Goal: Information Seeking & Learning: Check status

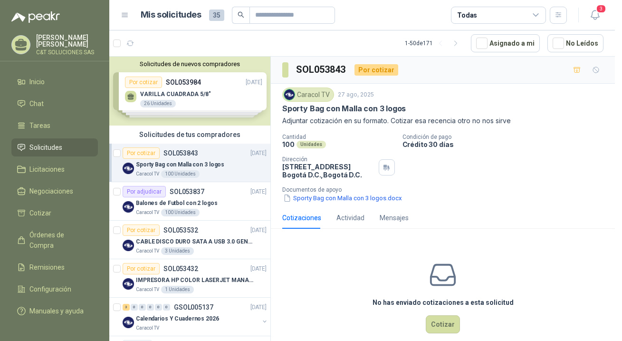
click at [41, 142] on span "Solicitudes" at bounding box center [45, 147] width 33 height 10
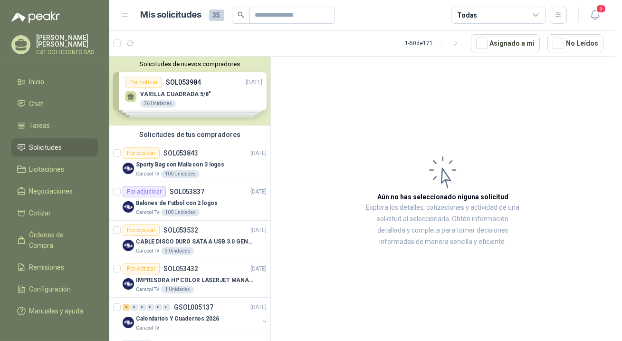
click at [52, 147] on span "Solicitudes" at bounding box center [45, 147] width 33 height 10
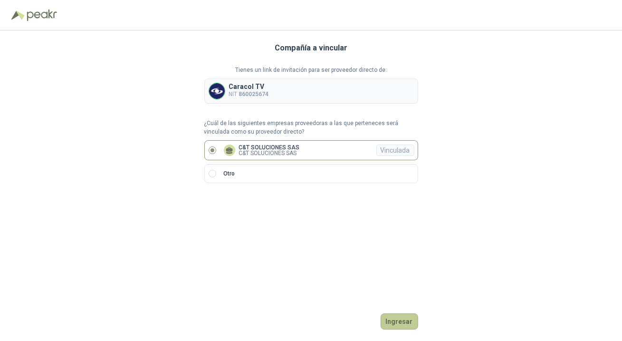
click at [408, 324] on button "Ingresar" at bounding box center [400, 321] width 38 height 16
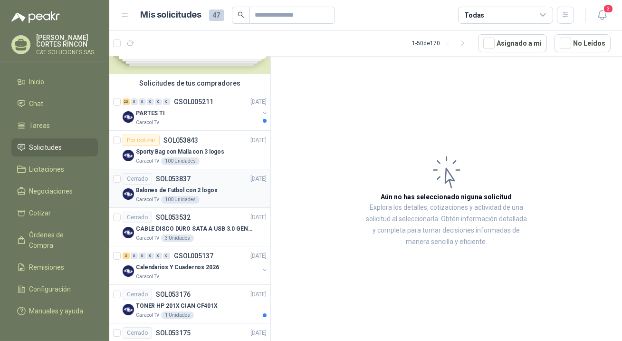
scroll to position [43, 0]
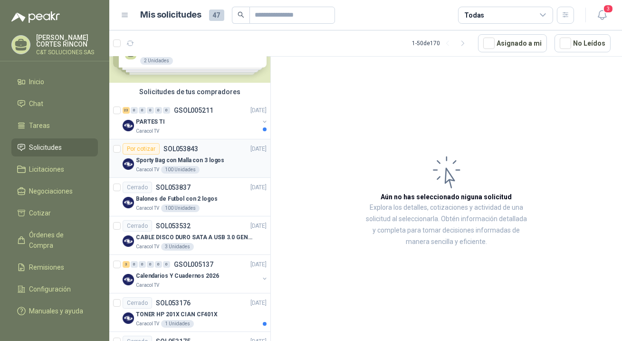
click at [145, 149] on div "Por cotizar" at bounding box center [141, 148] width 37 height 11
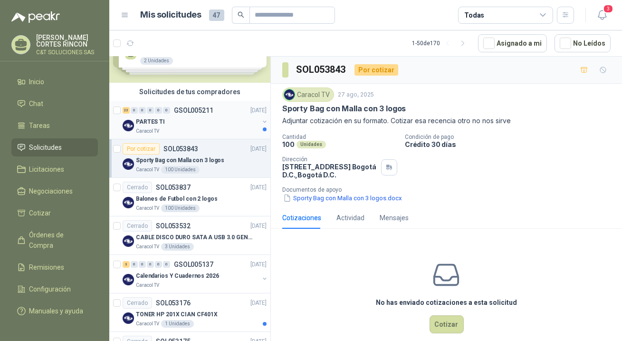
click at [150, 124] on p "PARTES TI" at bounding box center [150, 121] width 29 height 9
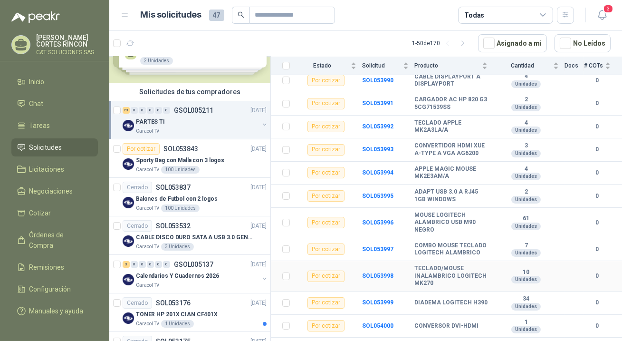
scroll to position [71, 0]
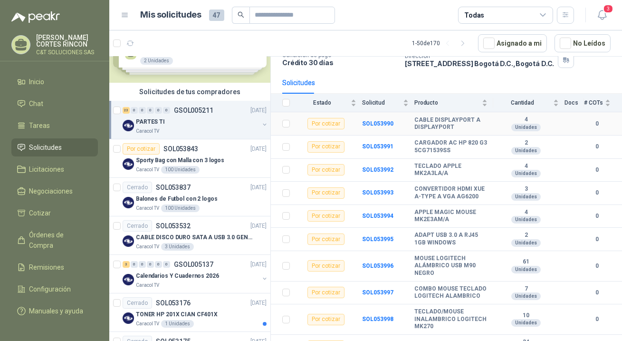
drag, startPoint x: 359, startPoint y: 123, endPoint x: 413, endPoint y: 132, distance: 55.3
click at [413, 132] on tr "Por cotizar SOL053990 CABLE DISPLAYPORT A DISPLAYPORT 4 Unidades 0" at bounding box center [446, 123] width 351 height 23
click at [384, 134] on td "SOL053990" at bounding box center [388, 123] width 52 height 23
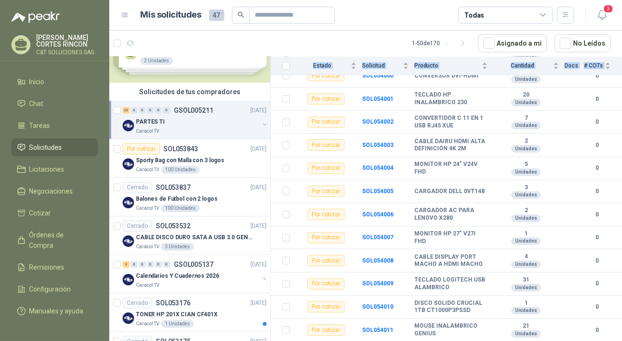
scroll to position [417, 0]
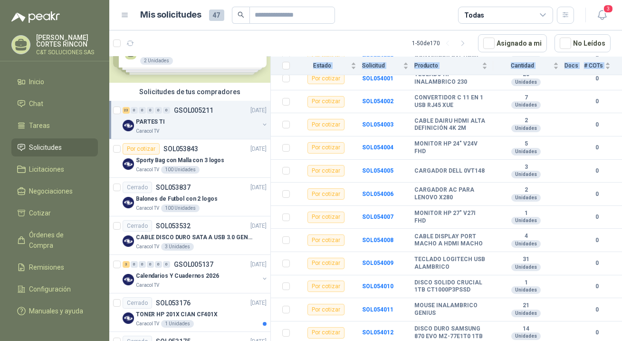
drag, startPoint x: 359, startPoint y: 123, endPoint x: 548, endPoint y: 348, distance: 294.5
click at [548, 340] on html "[PERSON_NAME] C&T SOLUCIONES SAS Inicio Chat Tareas Solicitudes Licitaciones Ne…" at bounding box center [311, 170] width 622 height 341
copy table "Estado Solicitud Producto Cantidad Docs # COTs Por cotizar"
click at [505, 94] on b "7" at bounding box center [526, 98] width 66 height 8
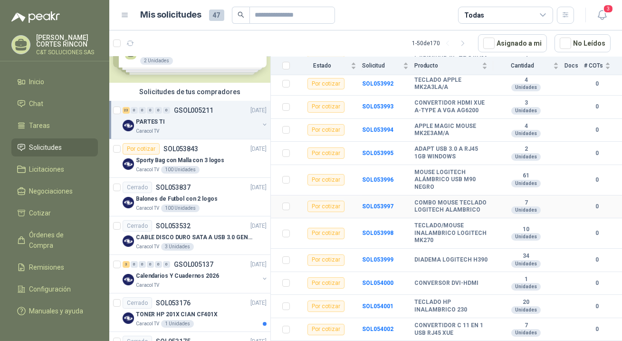
scroll to position [173, 0]
